Goal: Check status: Check status

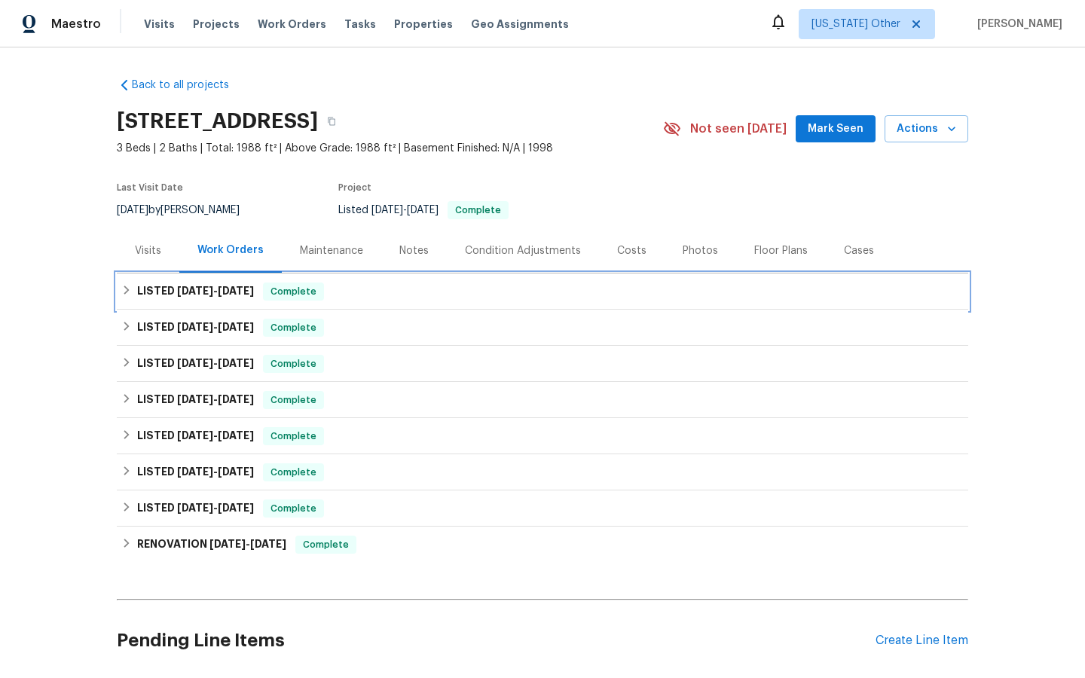
click at [291, 287] on span "Complete" at bounding box center [293, 291] width 58 height 15
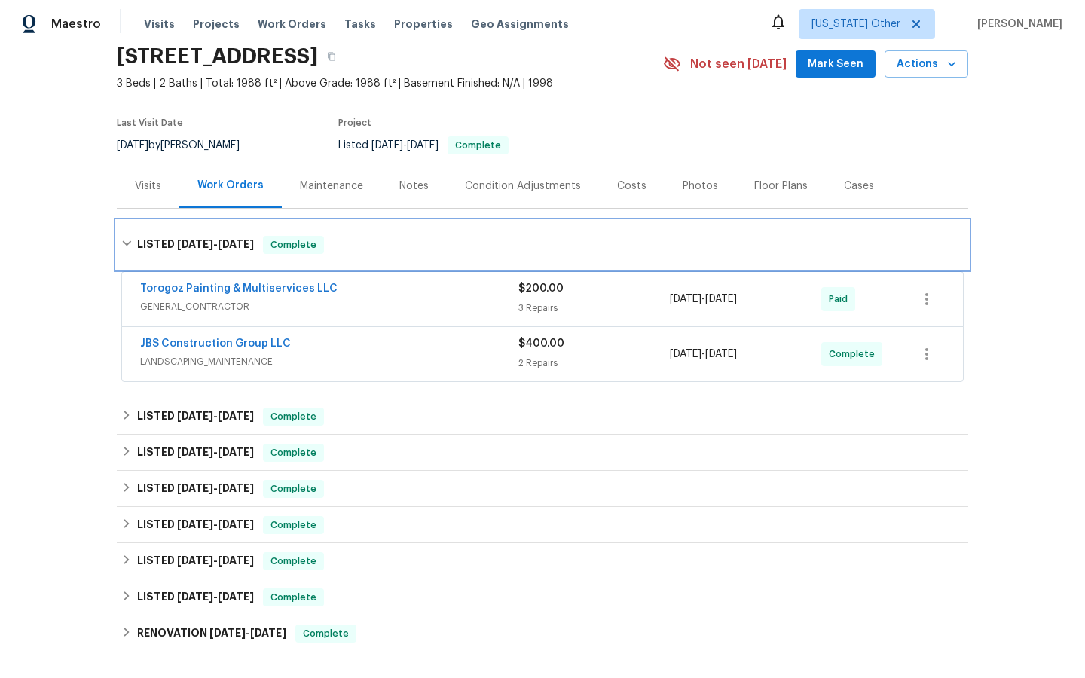
scroll to position [74, 0]
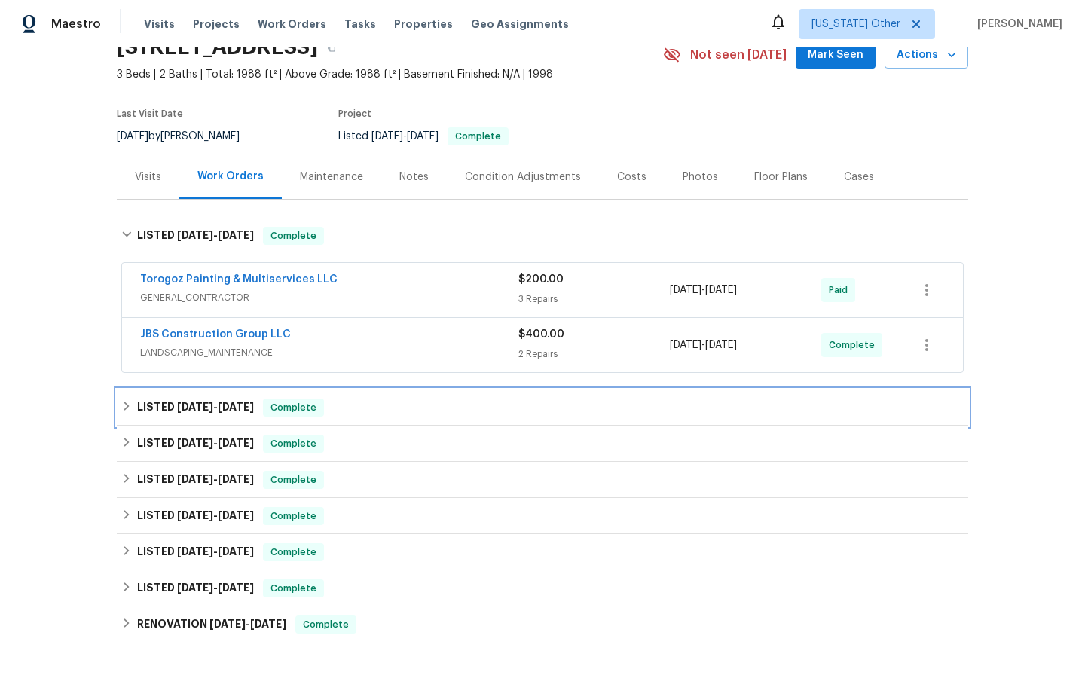
click at [300, 406] on span "Complete" at bounding box center [293, 407] width 58 height 15
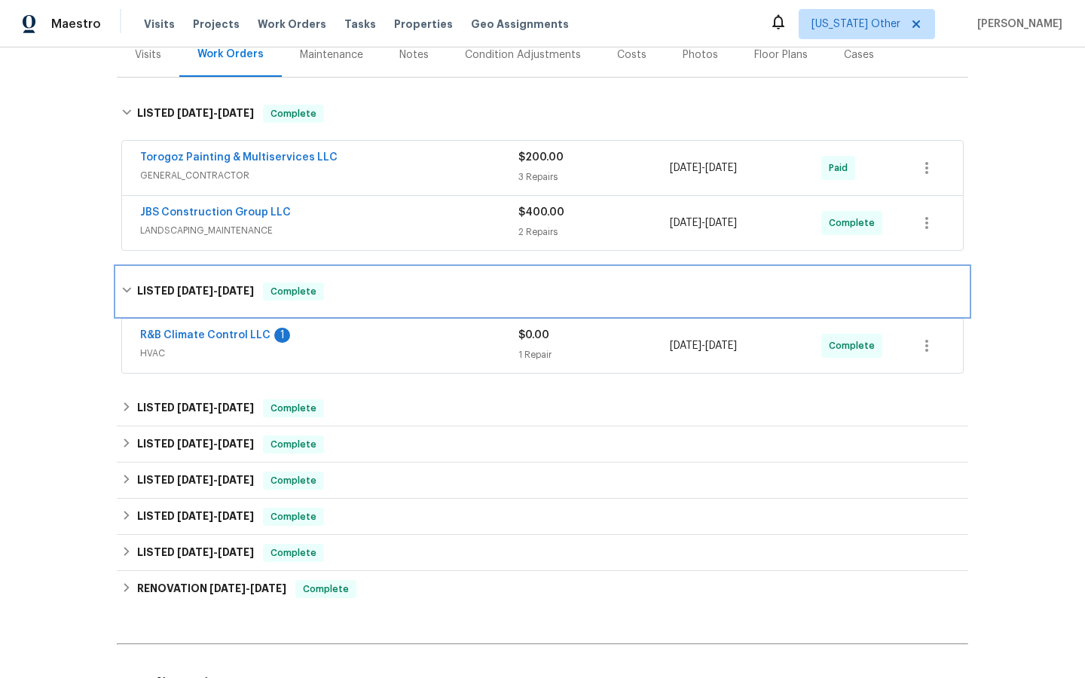
scroll to position [201, 0]
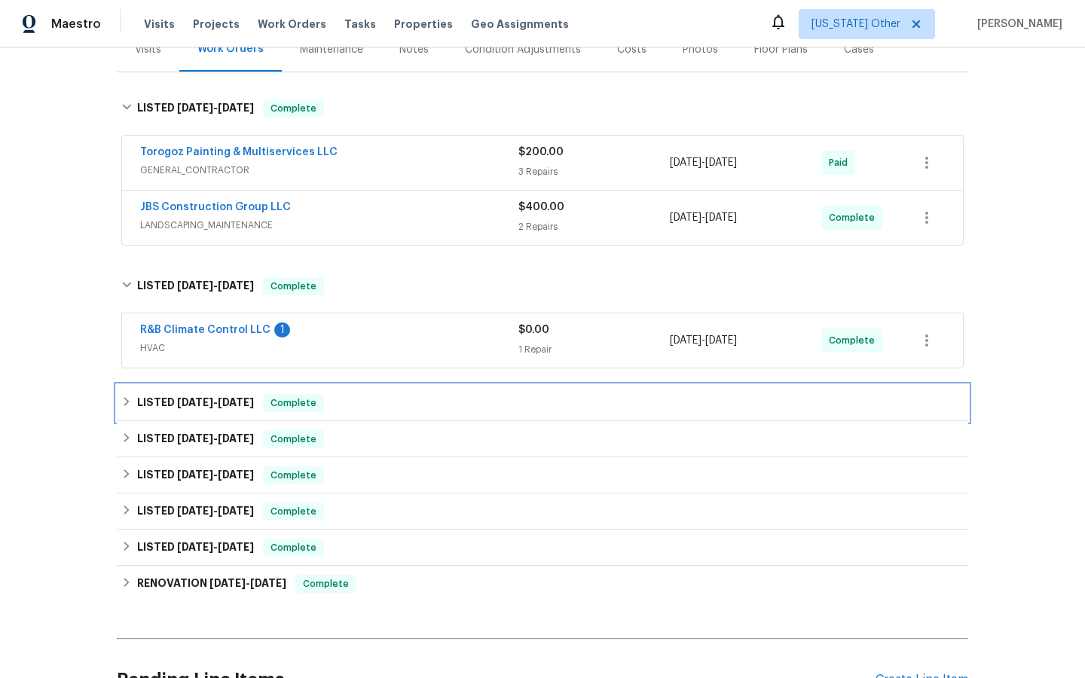
click at [297, 400] on span "Complete" at bounding box center [293, 403] width 58 height 15
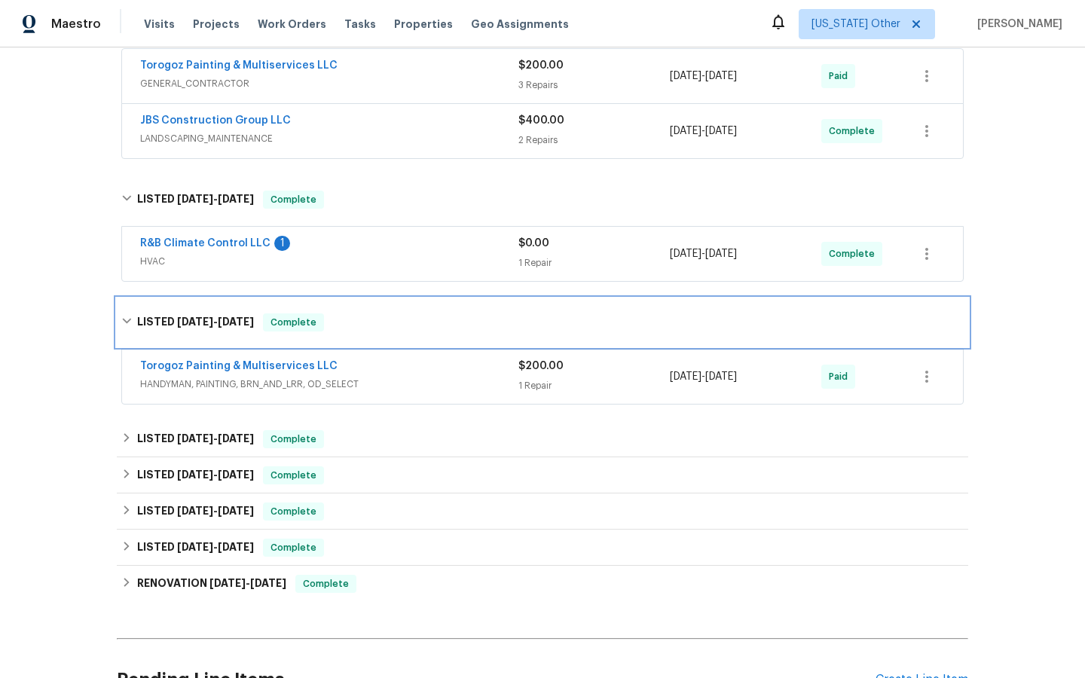
scroll to position [290, 0]
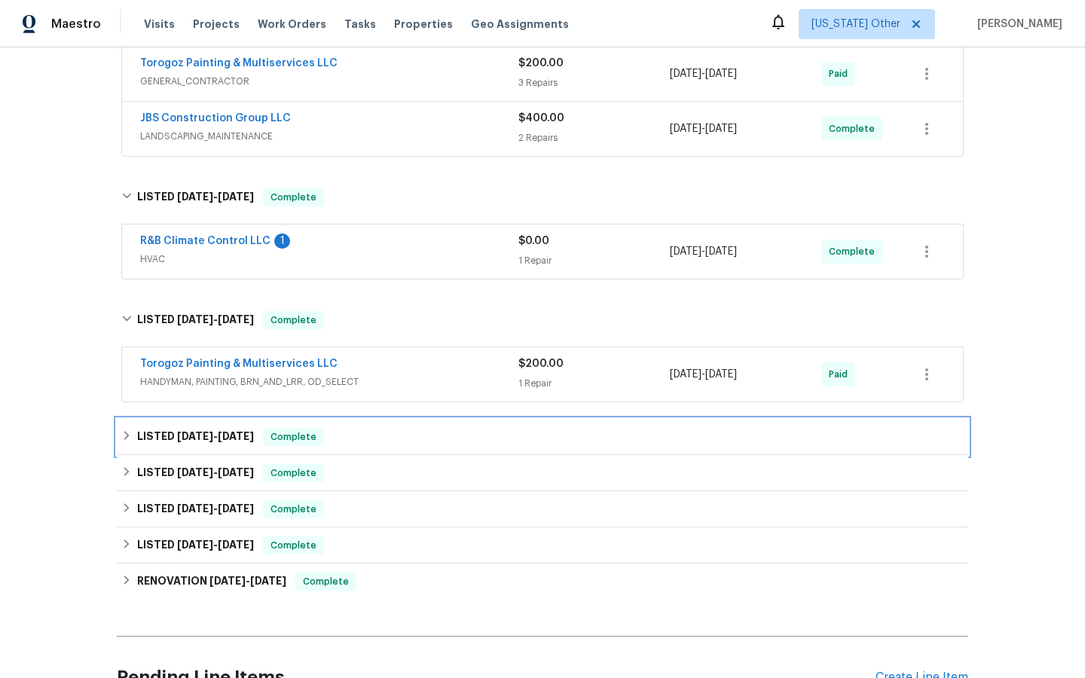
click at [301, 436] on span "Complete" at bounding box center [293, 437] width 58 height 15
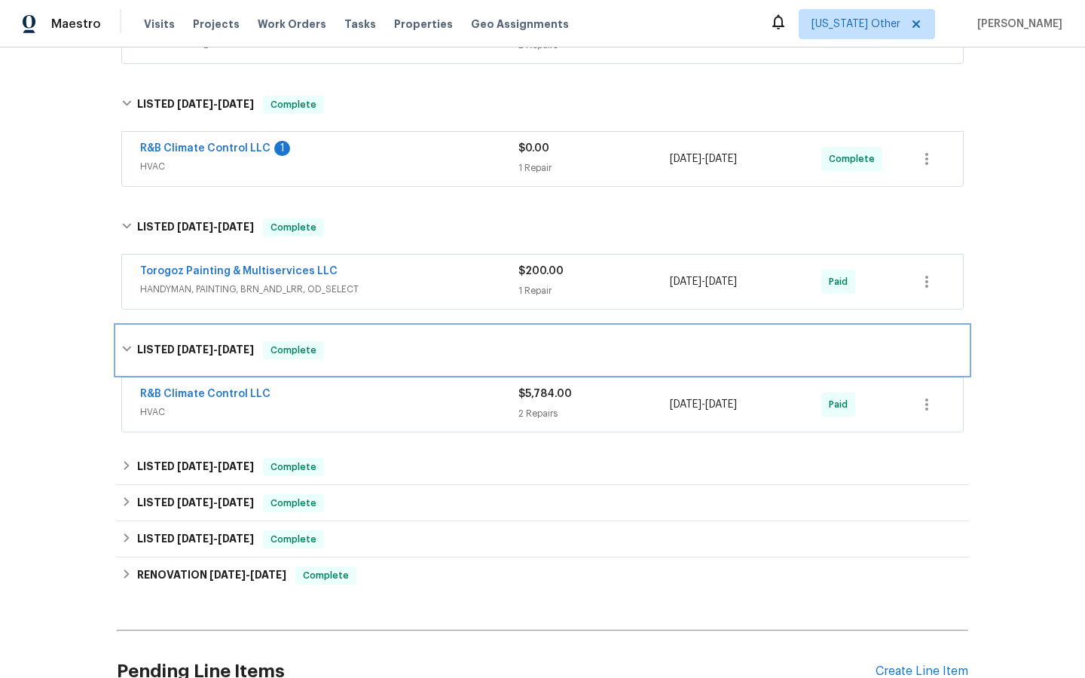
scroll to position [392, 0]
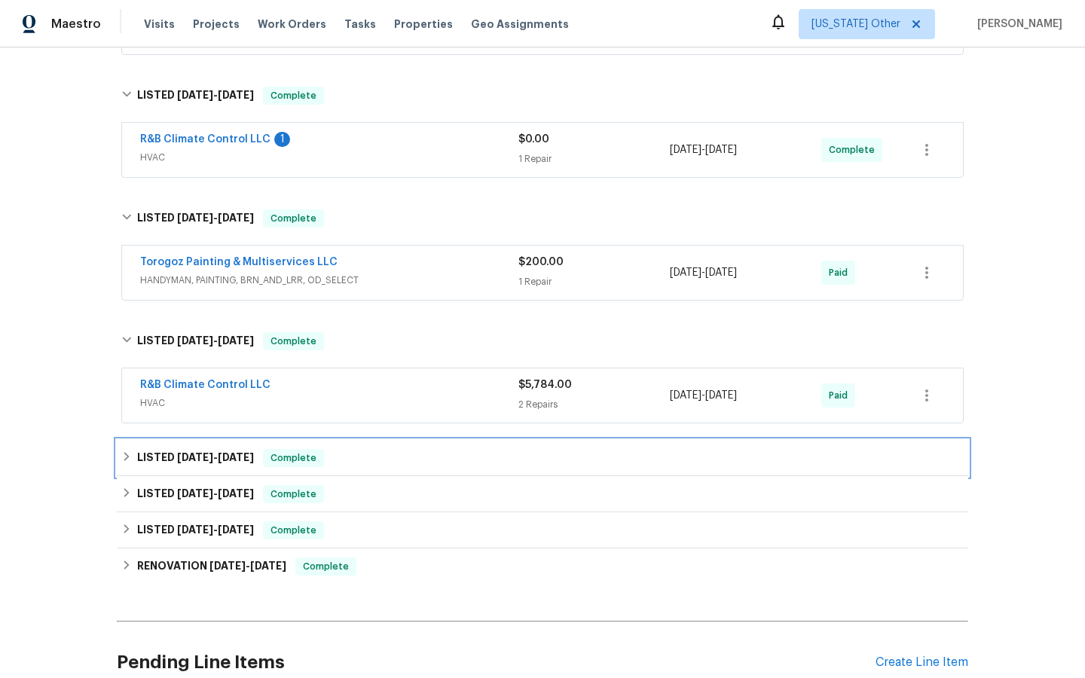
click at [294, 459] on span "Complete" at bounding box center [293, 458] width 58 height 15
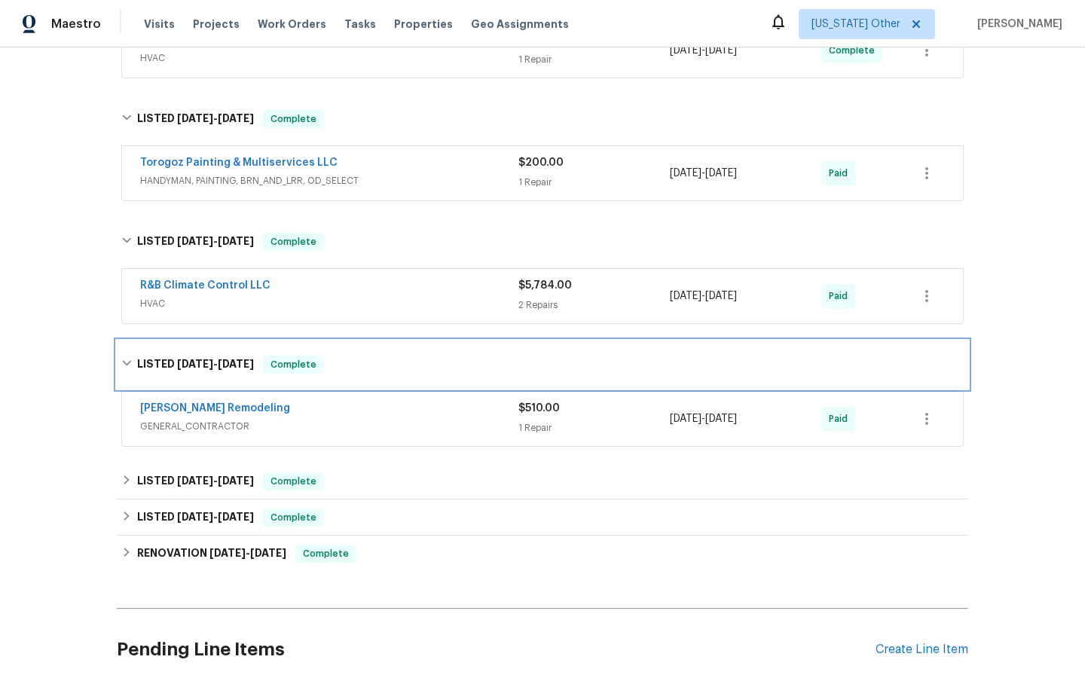
scroll to position [504, 0]
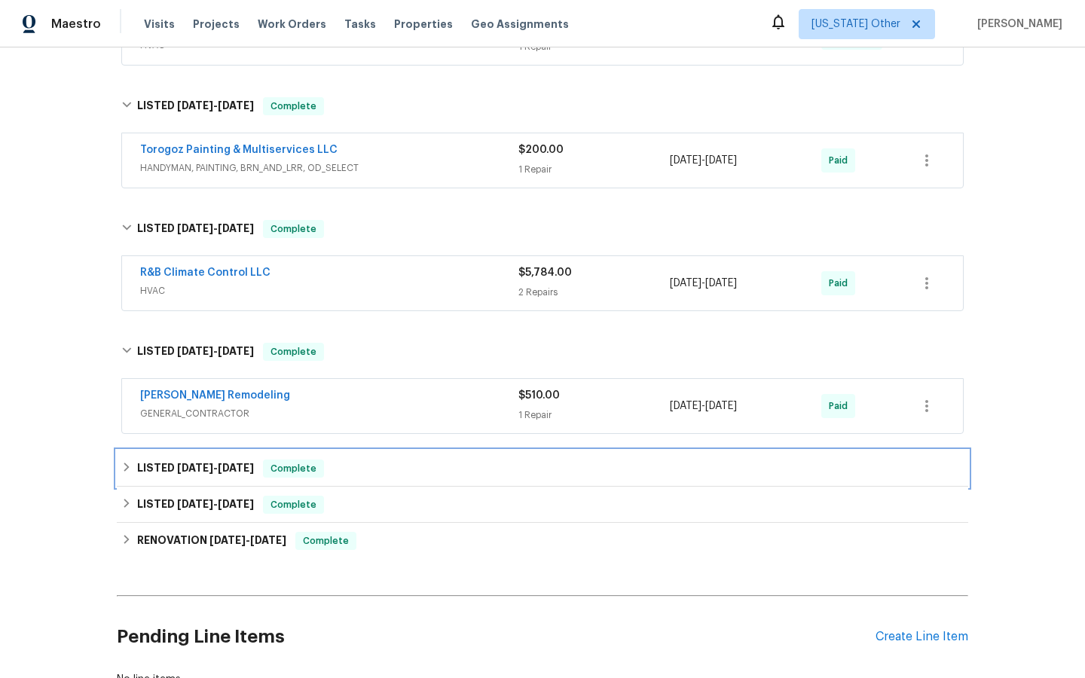
click at [294, 466] on span "Complete" at bounding box center [293, 468] width 58 height 15
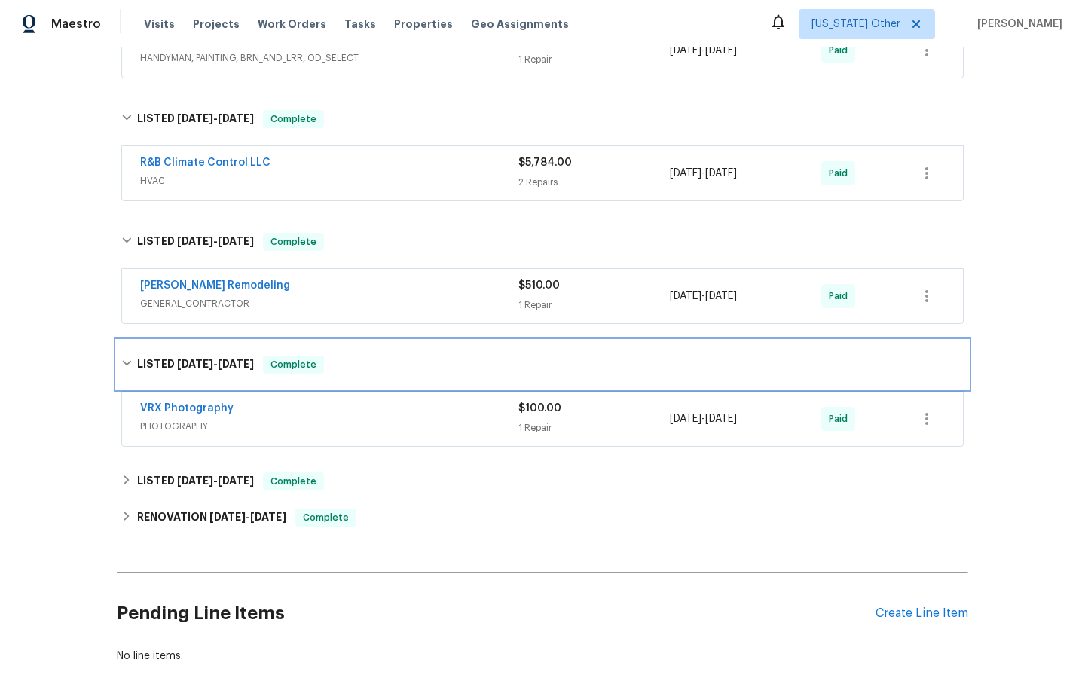
scroll to position [618, 0]
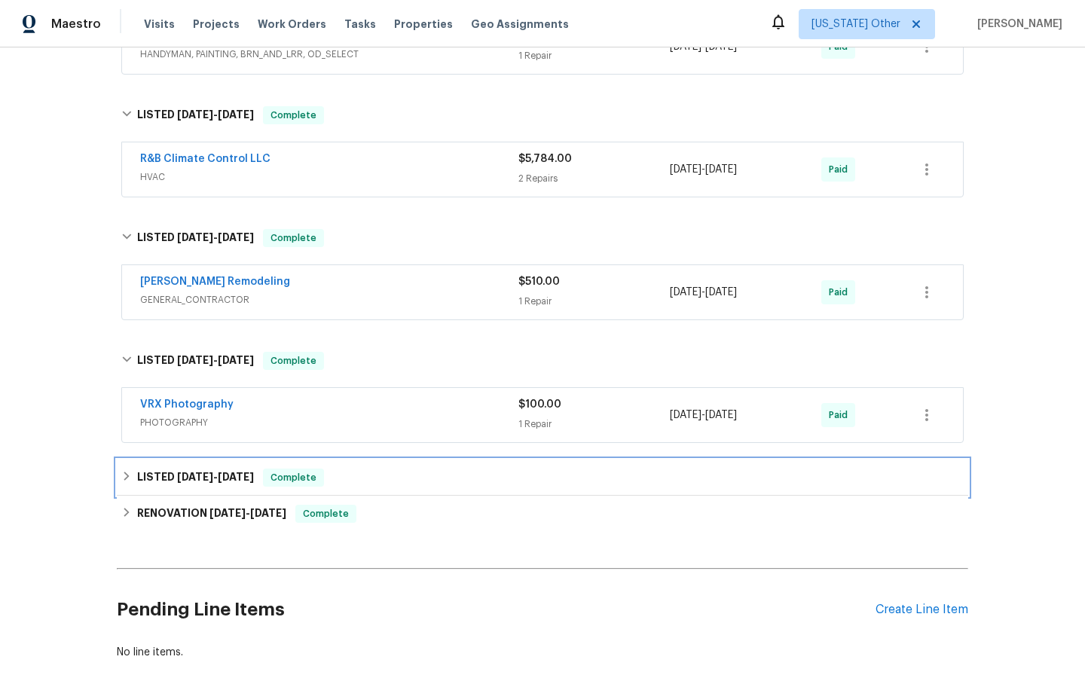
click at [298, 476] on span "Complete" at bounding box center [293, 477] width 58 height 15
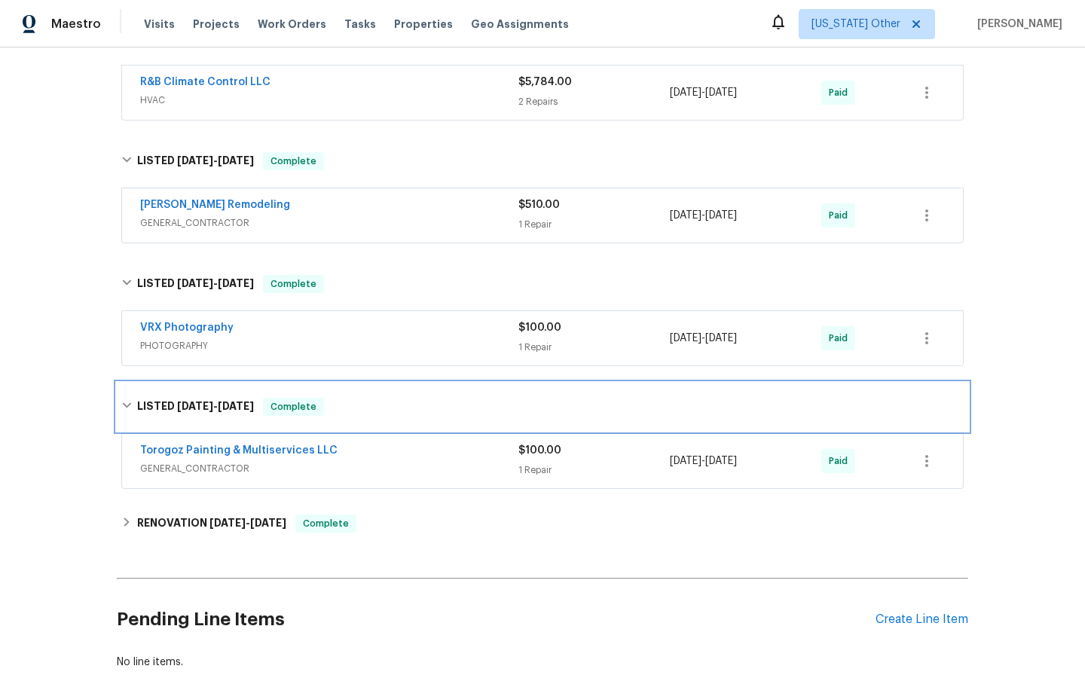
scroll to position [706, 0]
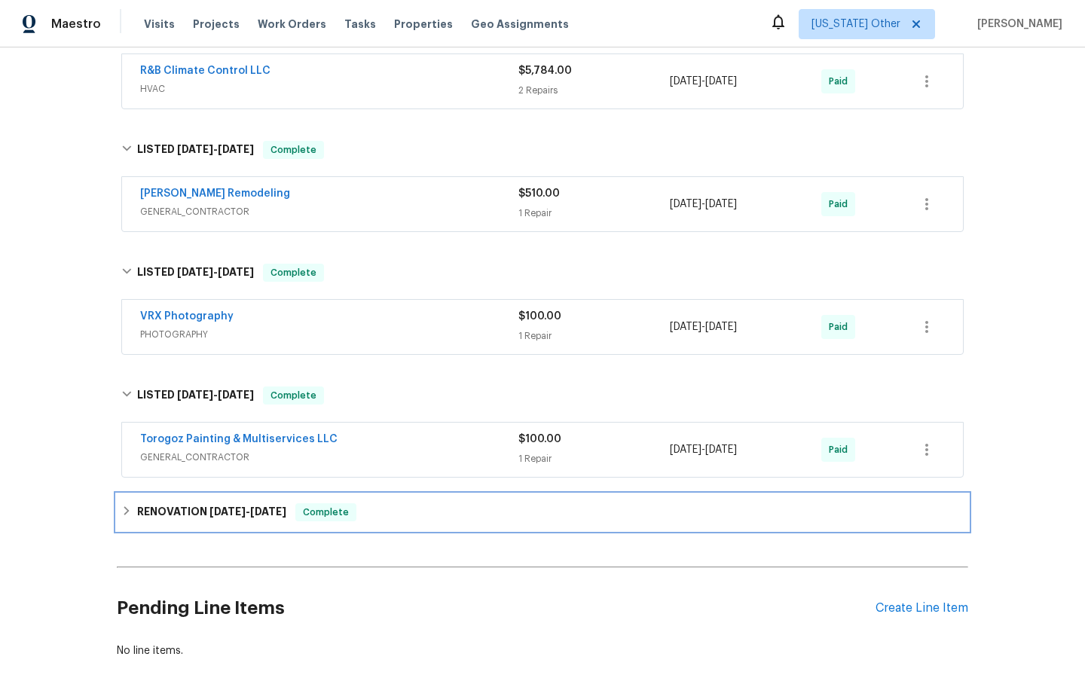
click at [324, 515] on span "Complete" at bounding box center [326, 512] width 58 height 15
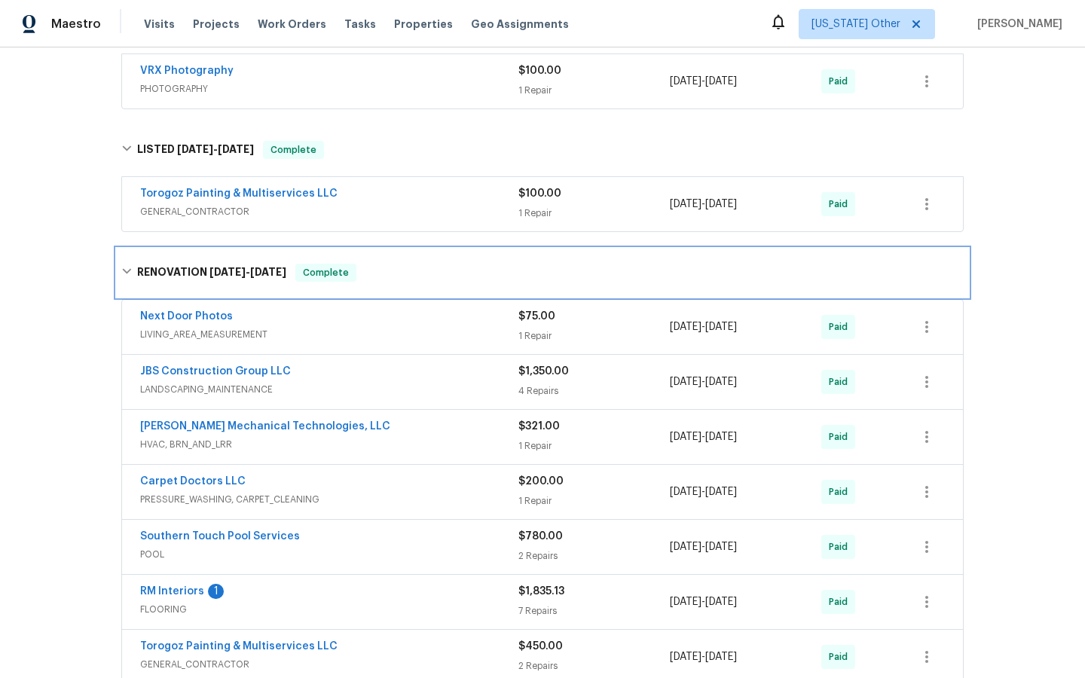
scroll to position [974, 0]
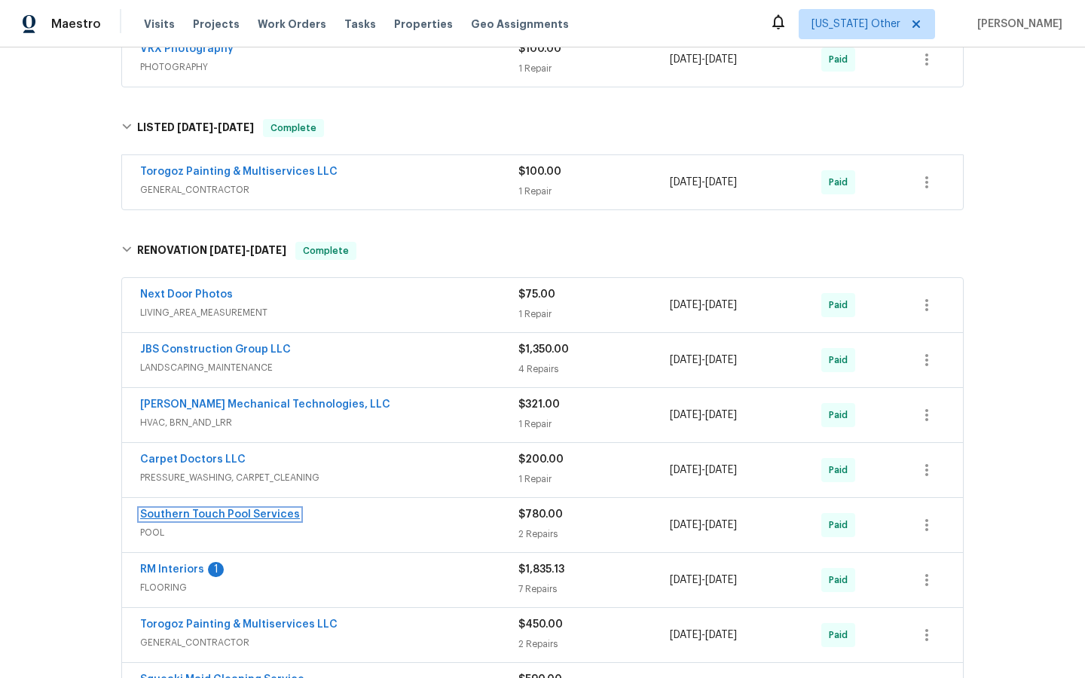
click at [212, 512] on link "Southern Touch Pool Services" at bounding box center [220, 514] width 160 height 11
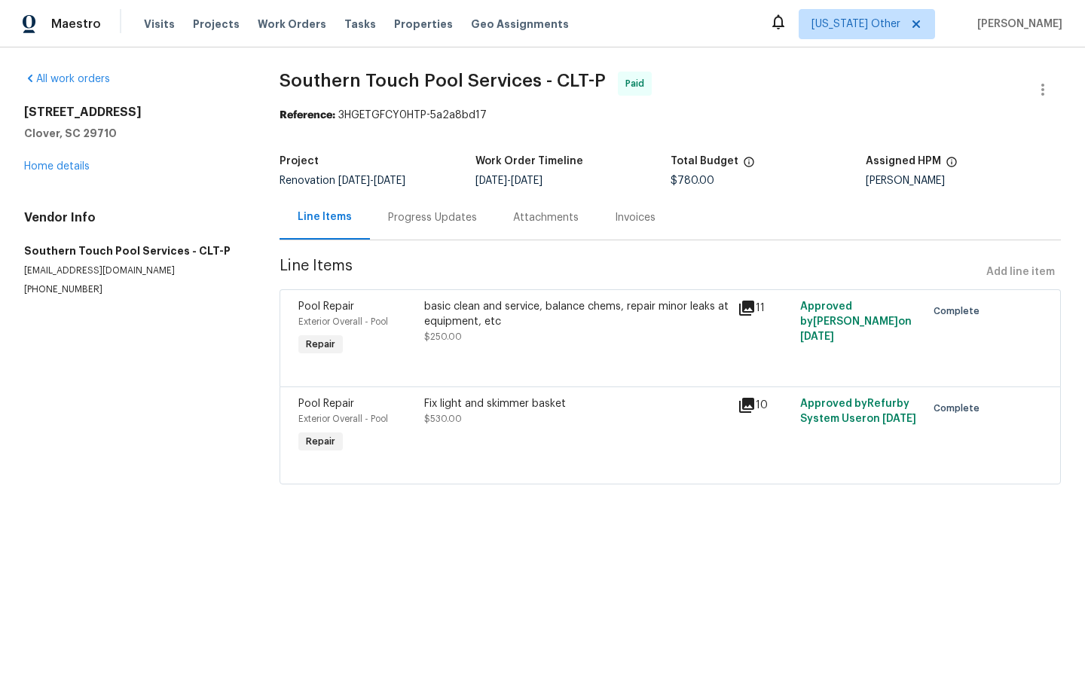
click at [750, 307] on icon at bounding box center [746, 308] width 15 height 15
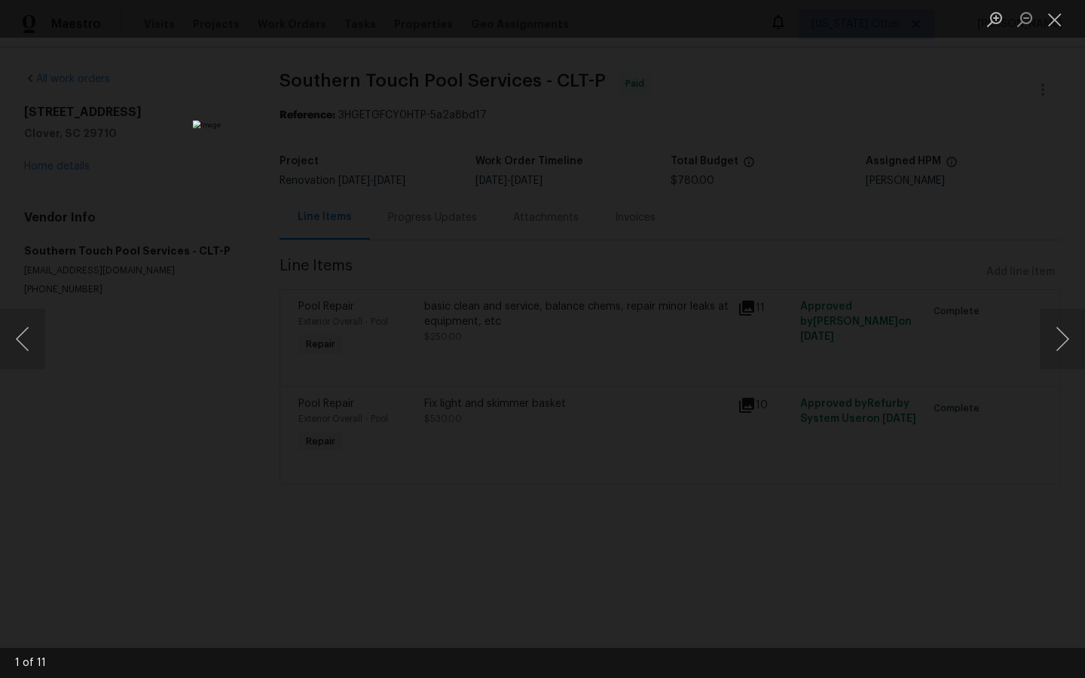
click at [207, 411] on div "Lightbox" at bounding box center [542, 339] width 1085 height 678
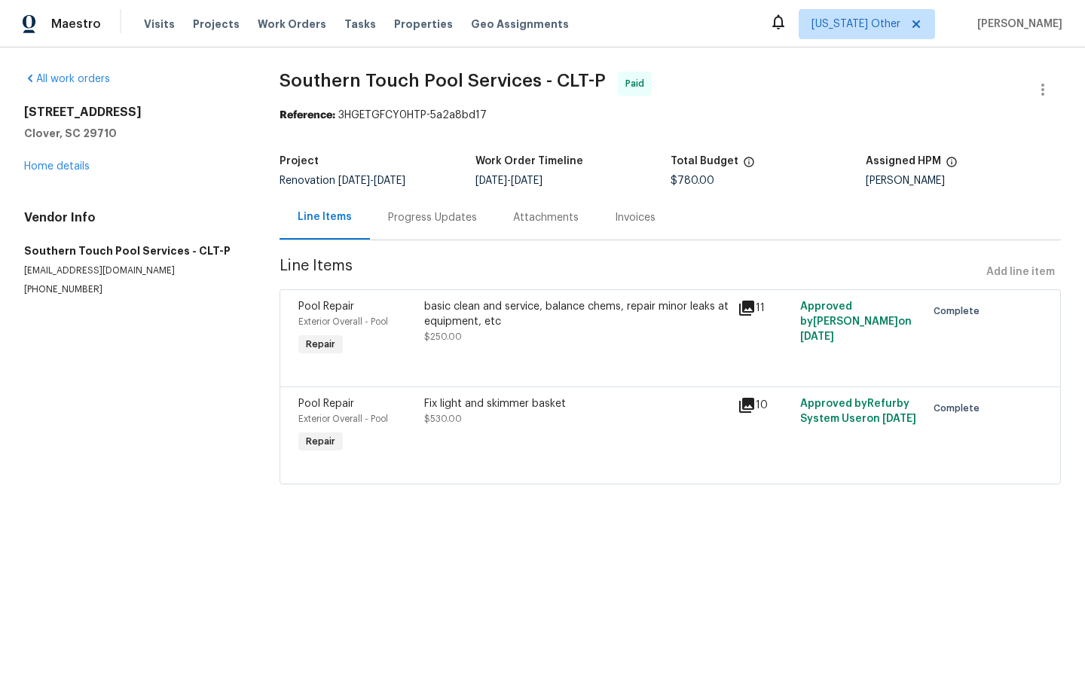
click at [631, 222] on div "Invoices" at bounding box center [635, 217] width 41 height 15
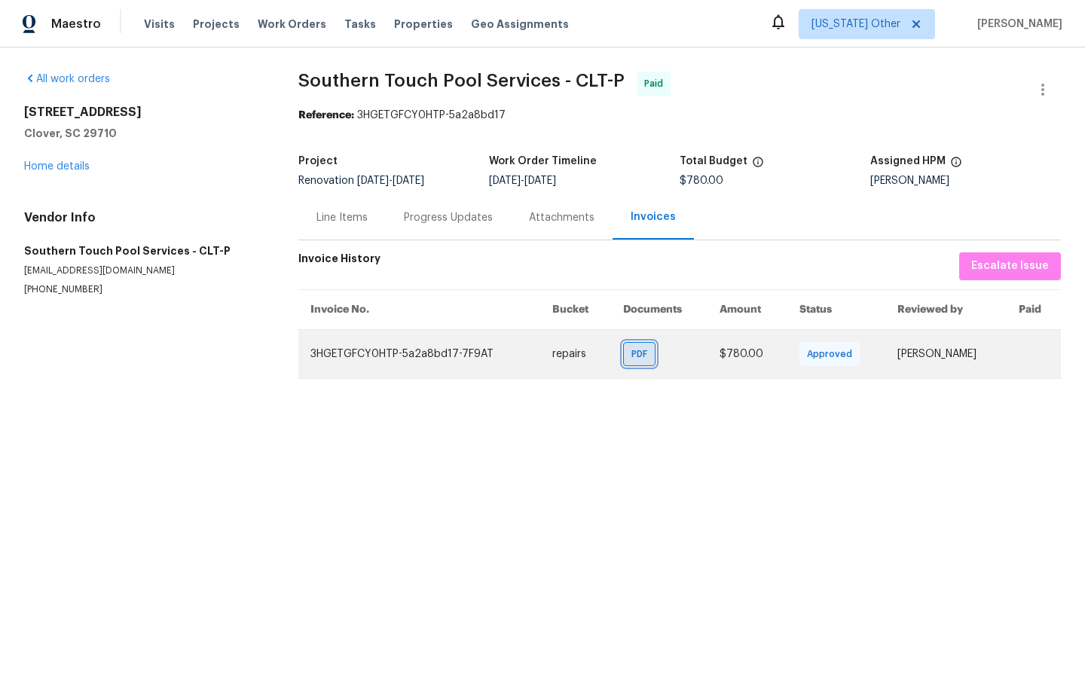
click at [641, 357] on span "PDF" at bounding box center [642, 354] width 22 height 15
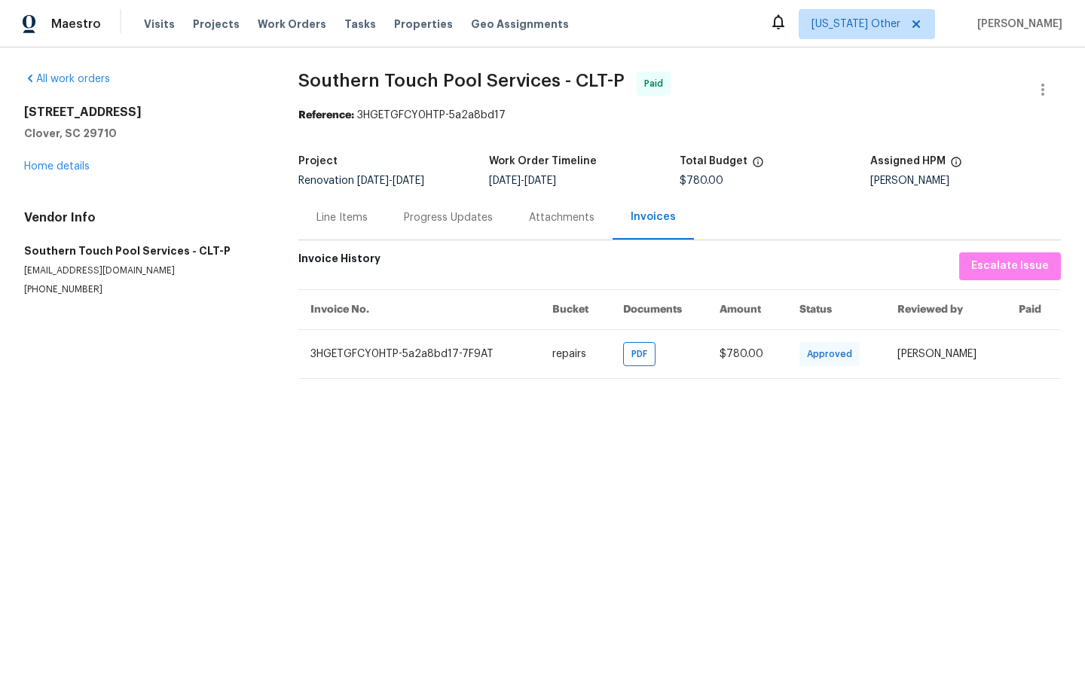
click at [422, 222] on div "Progress Updates" at bounding box center [448, 217] width 89 height 15
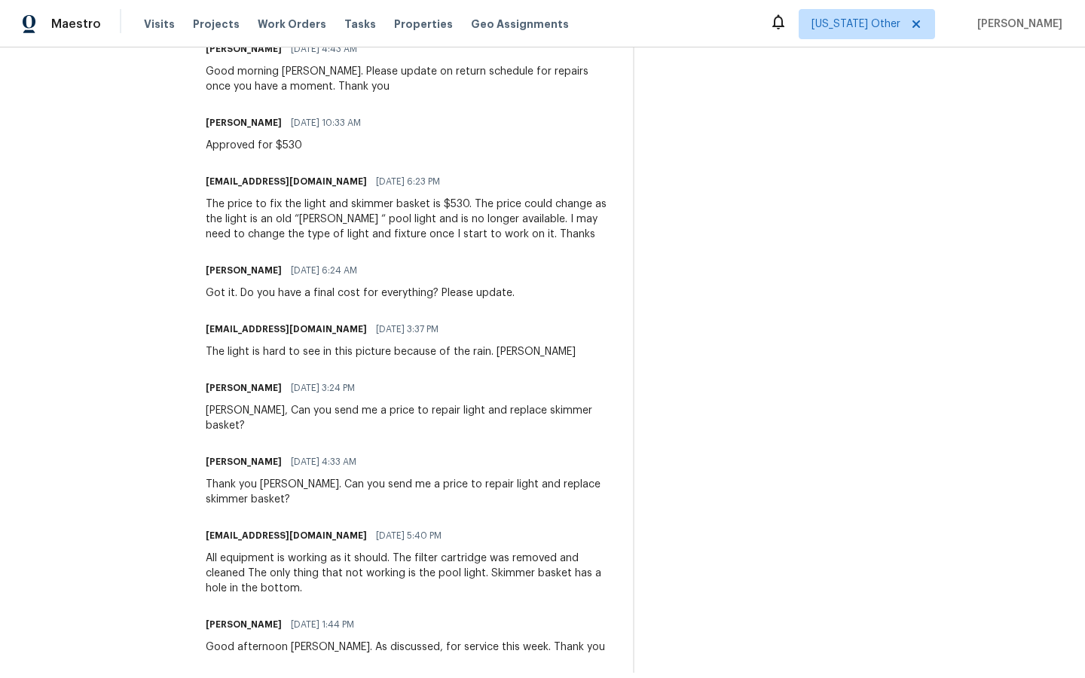
scroll to position [826, 0]
